Goal: Find specific page/section: Find specific page/section

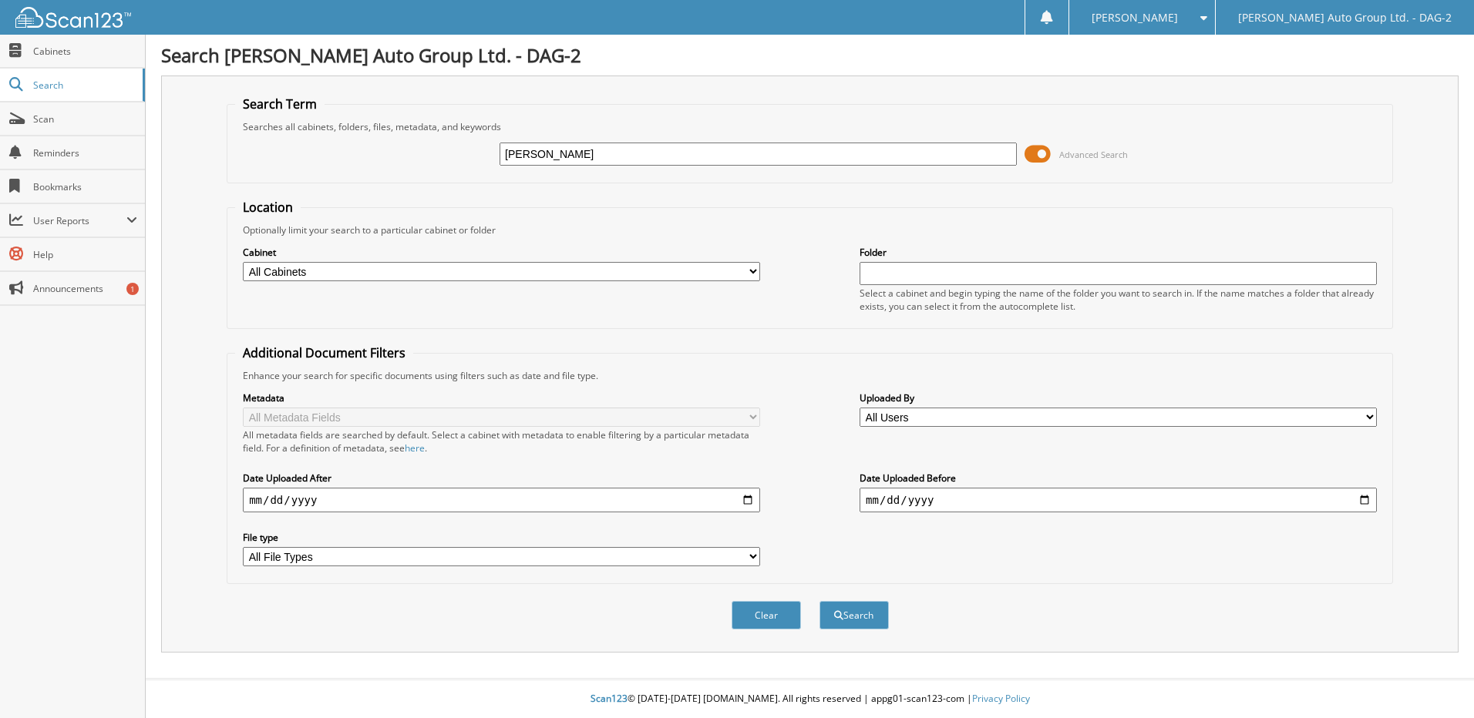
type input "MARTIN DICKIE"
click at [819, 601] on button "Search" at bounding box center [853, 615] width 69 height 29
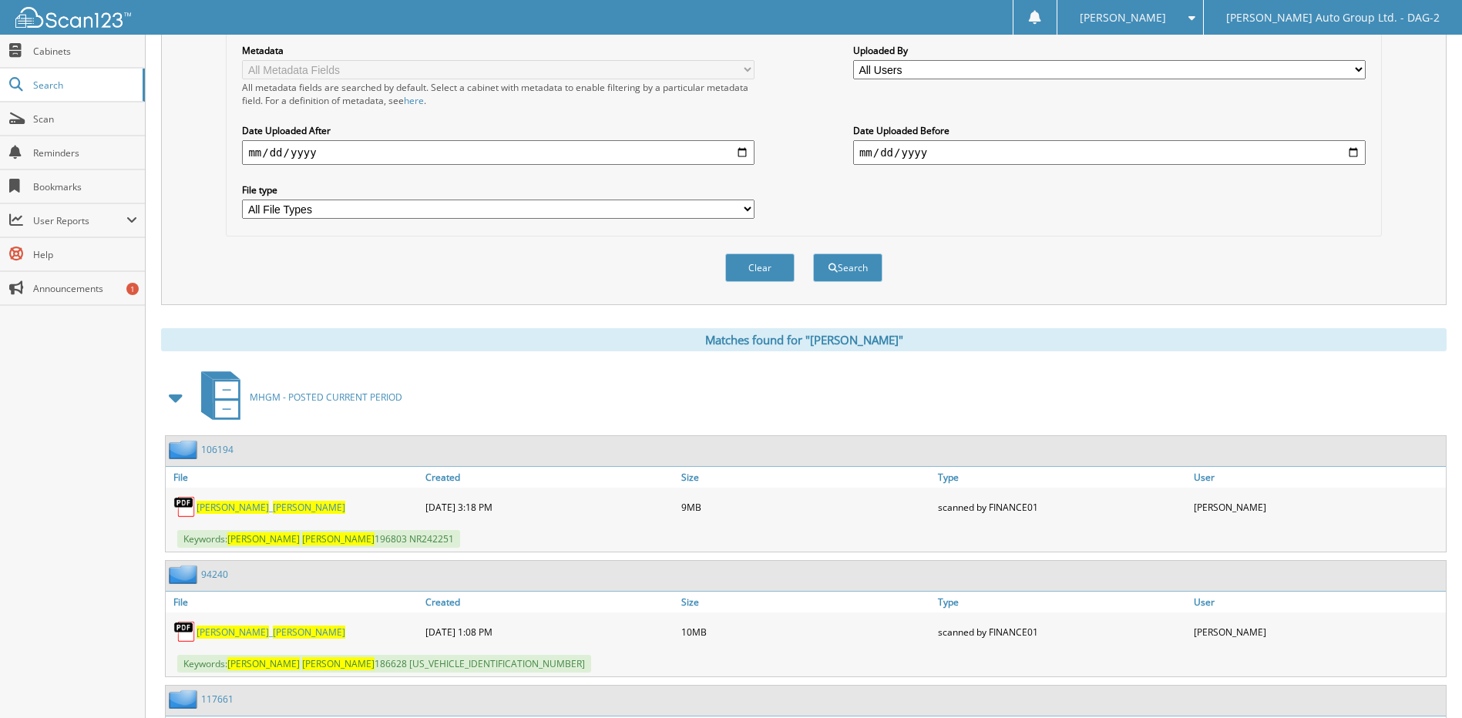
scroll to position [396, 0]
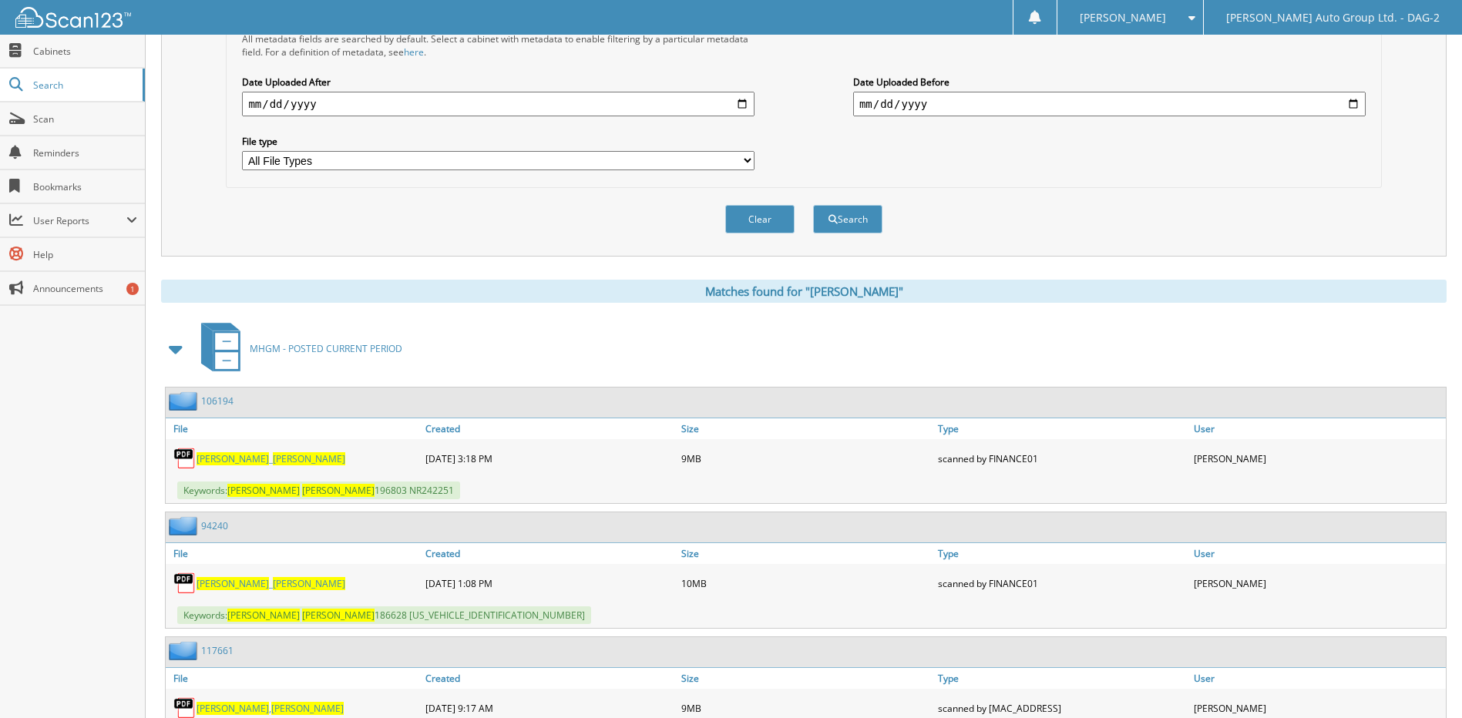
click at [271, 709] on span "Martin" at bounding box center [307, 708] width 72 height 13
click at [273, 584] on span "Martin" at bounding box center [309, 583] width 72 height 13
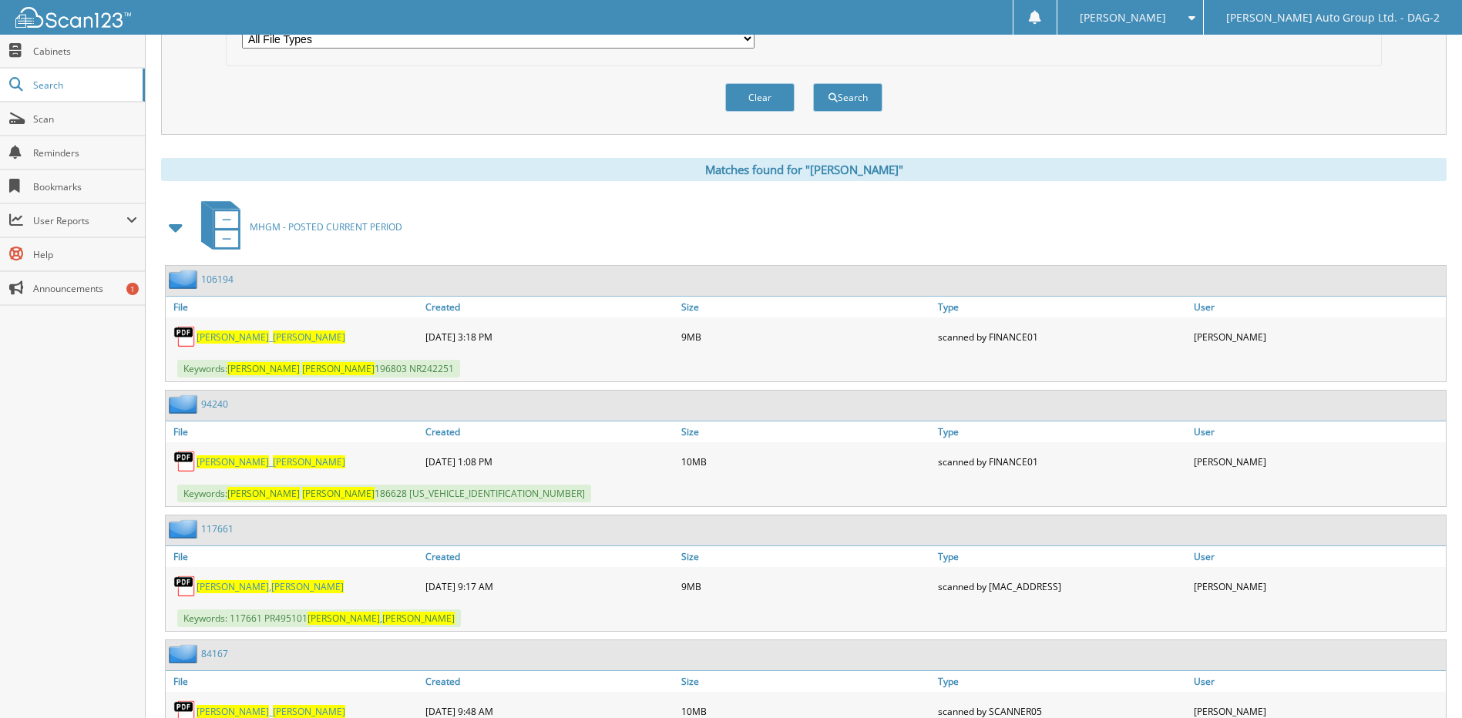
scroll to position [568, 0]
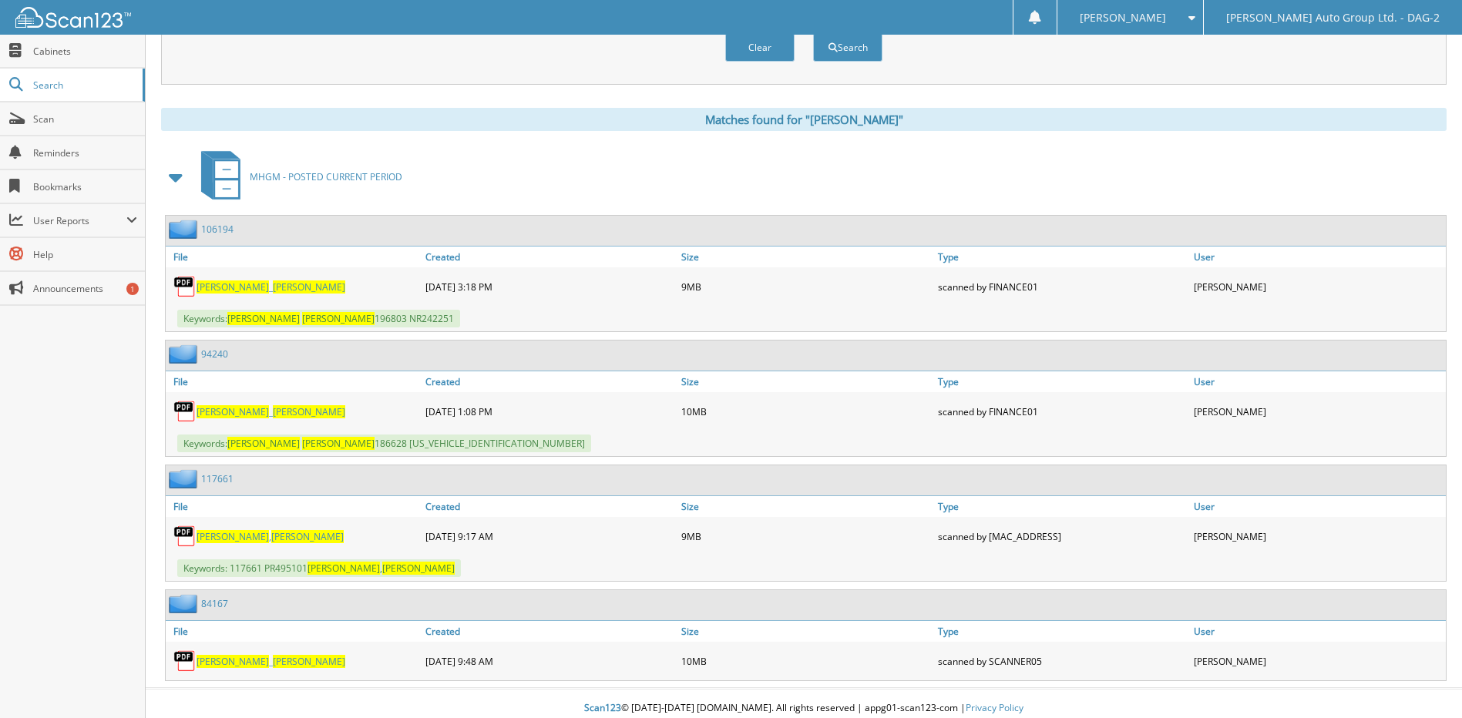
click at [273, 288] on span "MARTIN" at bounding box center [309, 287] width 72 height 13
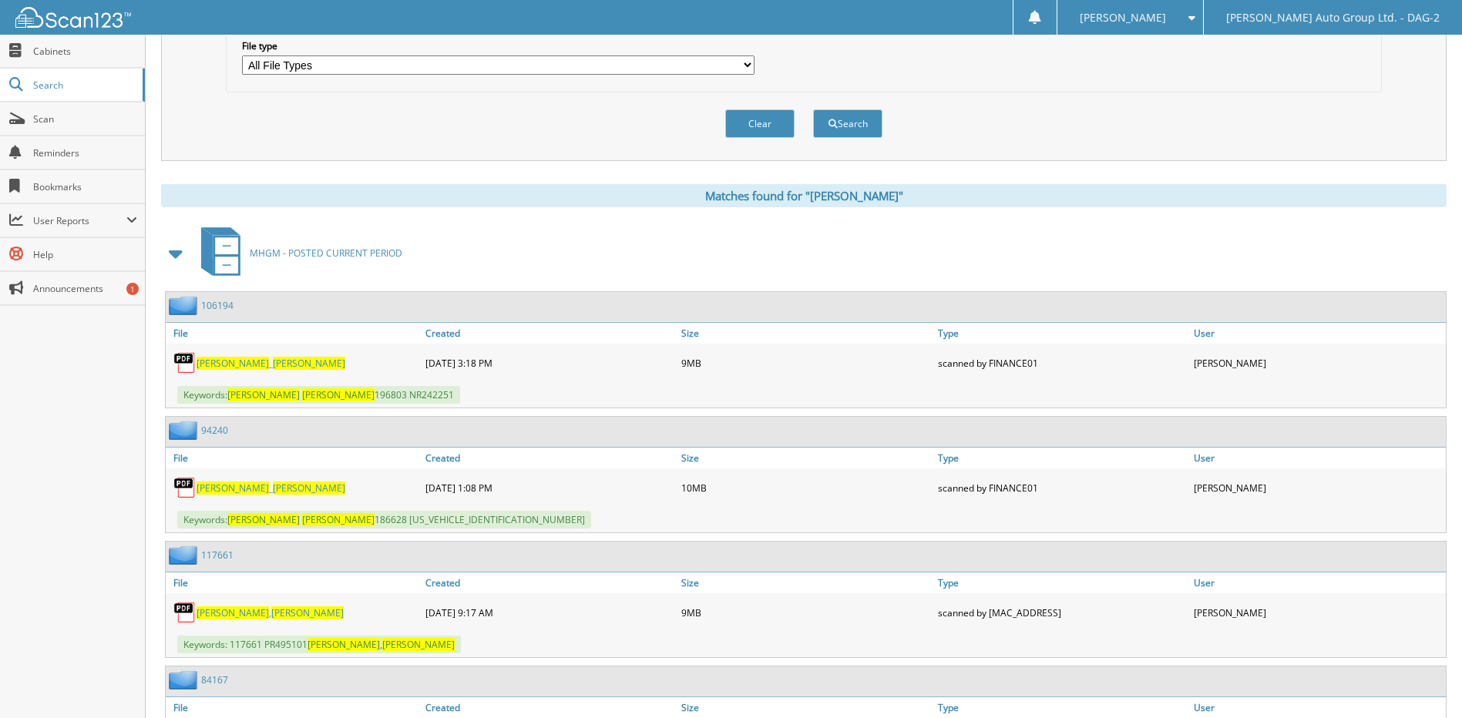
scroll to position [491, 0]
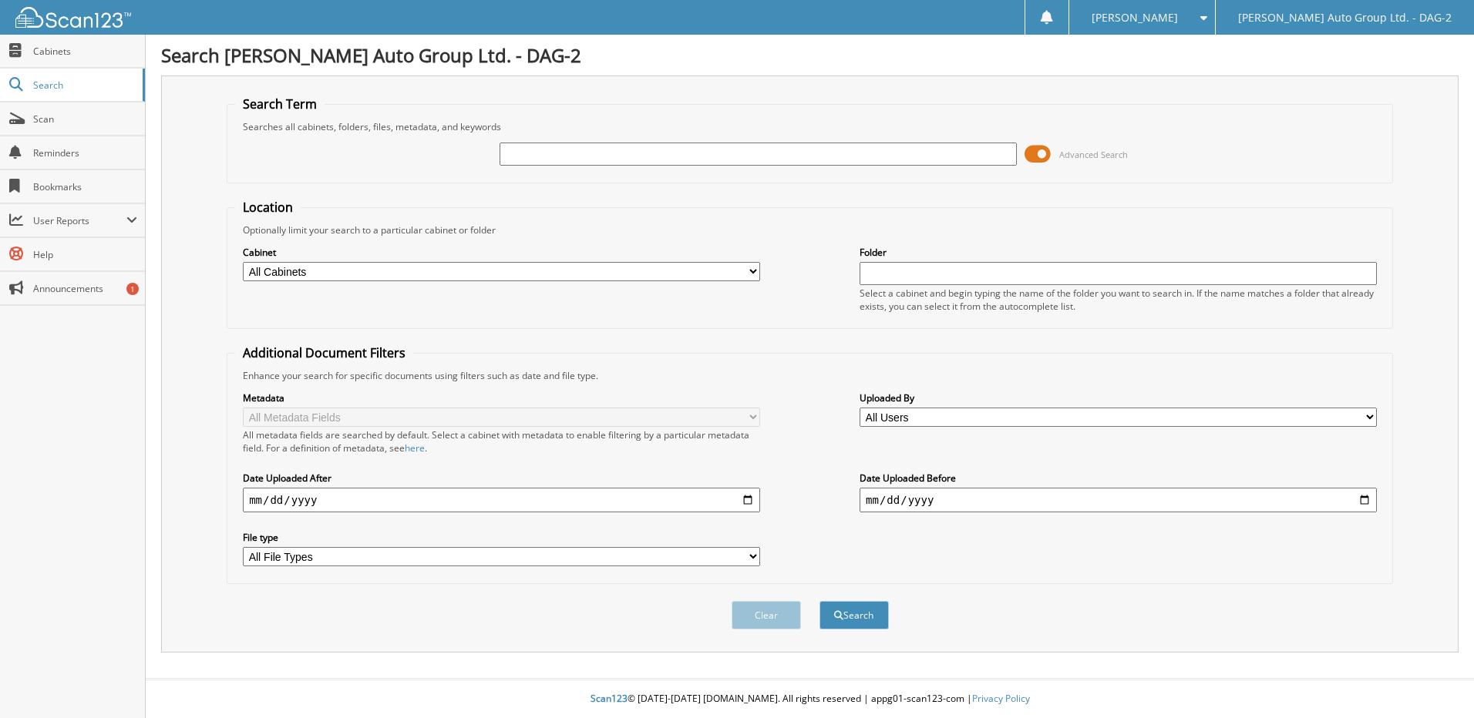
click at [685, 149] on input "text" at bounding box center [758, 154] width 517 height 23
type input "r"
type input "[PERSON_NAME]"
click at [819, 601] on button "Search" at bounding box center [853, 615] width 69 height 29
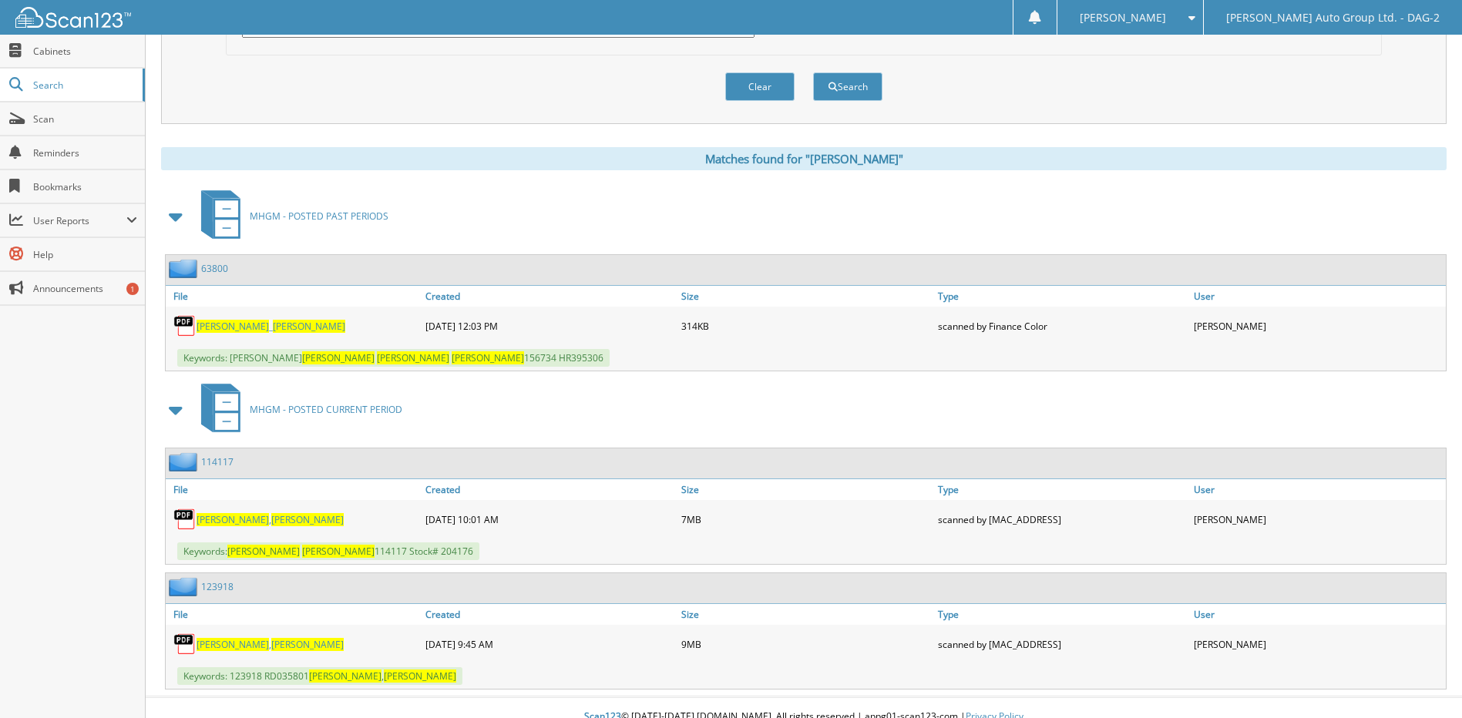
scroll to position [547, 0]
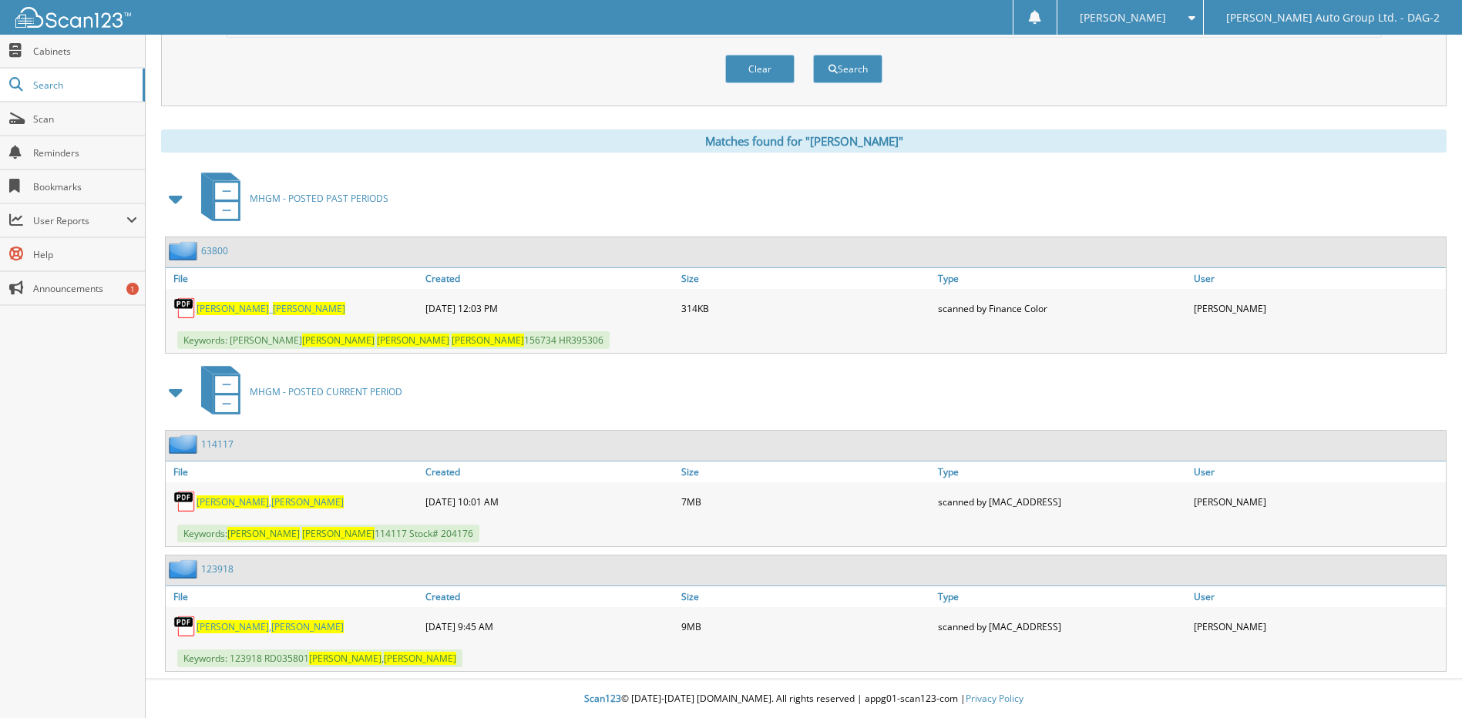
click at [222, 626] on span "Bishop" at bounding box center [233, 627] width 72 height 13
